Goal: Task Accomplishment & Management: Use online tool/utility

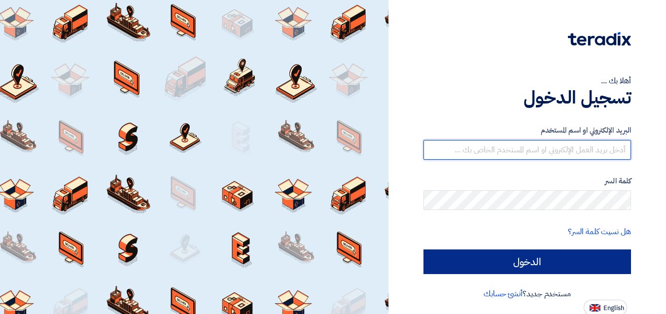
type input "[EMAIL_ADDRESS][DOMAIN_NAME]"
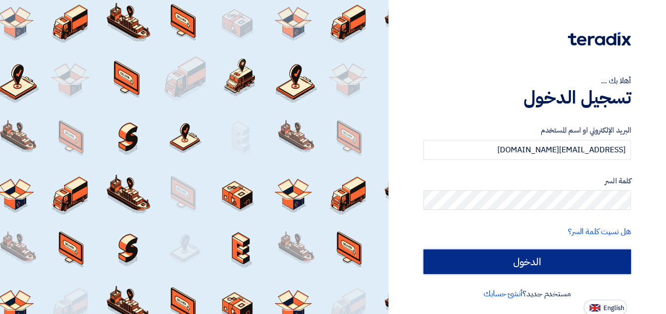
click at [553, 266] on input "الدخول" at bounding box center [528, 262] width 208 height 25
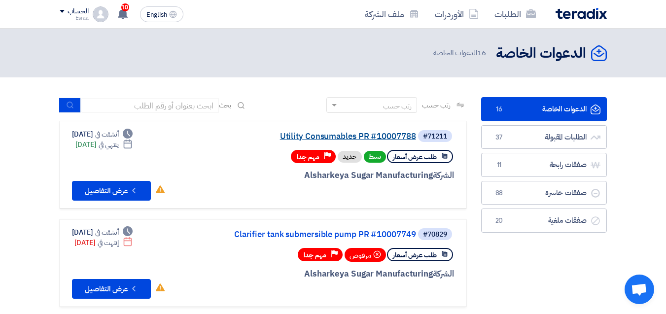
click at [323, 136] on link "Utility Consumables PR #10007788" at bounding box center [317, 136] width 197 height 9
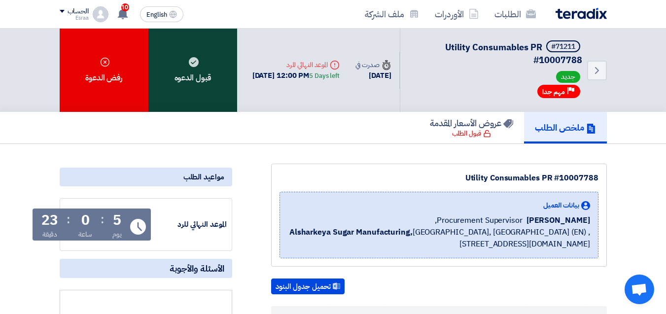
click at [193, 81] on div "قبول الدعوه" at bounding box center [192, 70] width 89 height 83
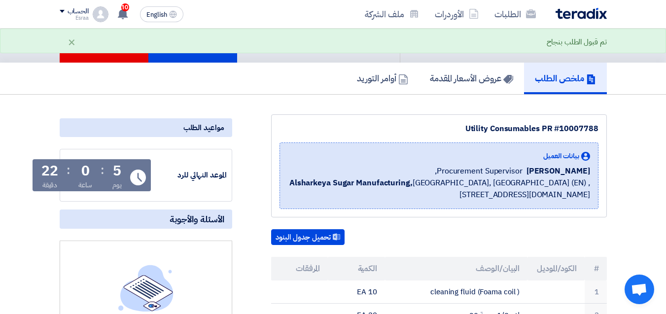
scroll to position [148, 0]
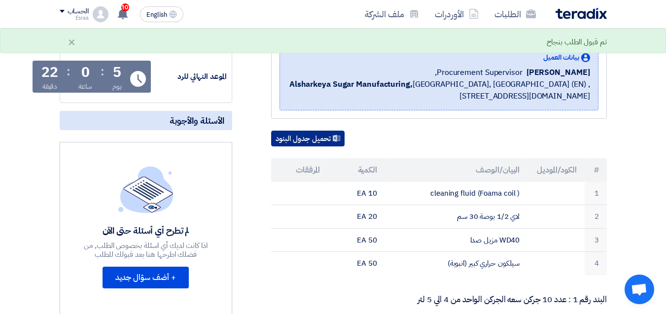
click at [285, 139] on button "تحميل جدول البنود" at bounding box center [307, 139] width 73 height 16
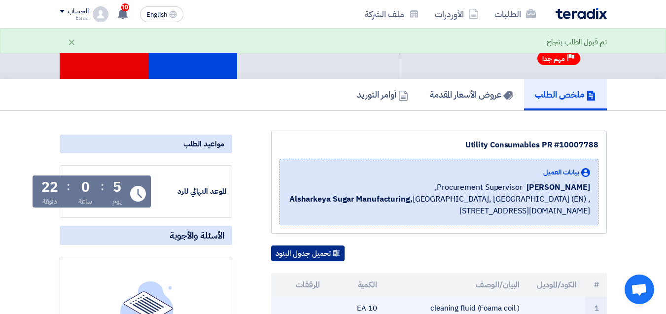
scroll to position [0, 0]
